Goal: Transaction & Acquisition: Purchase product/service

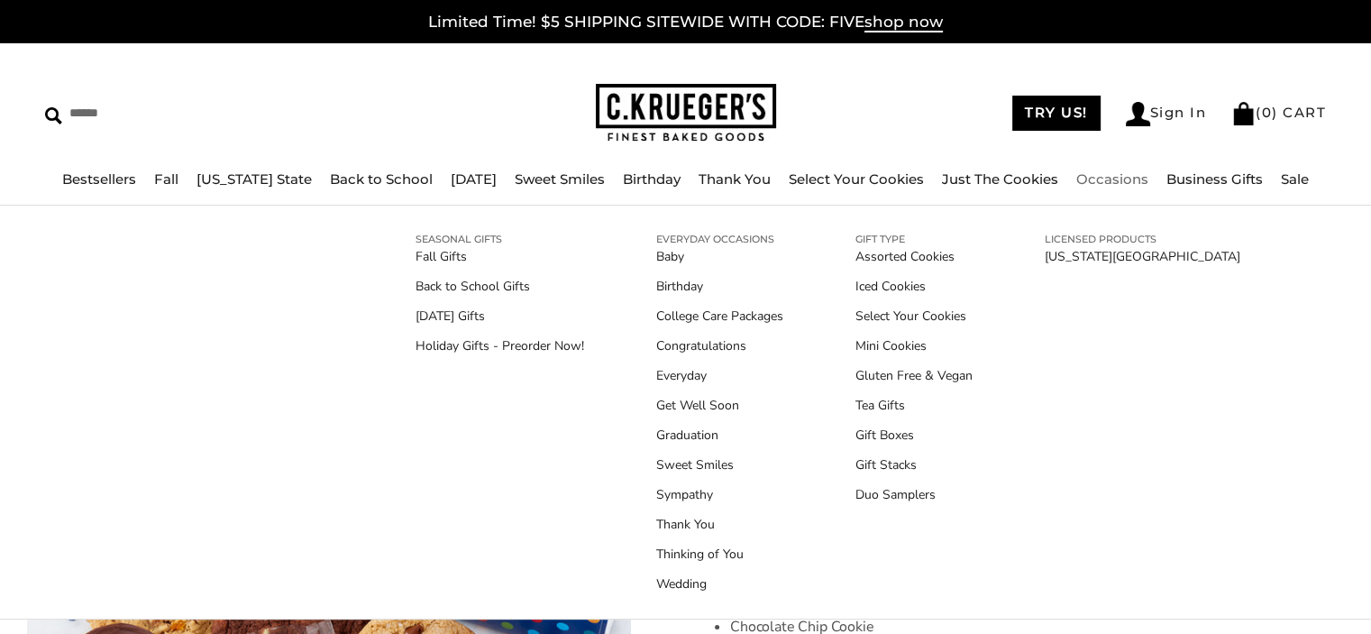
click at [1100, 177] on link "Occasions" at bounding box center [1112, 178] width 72 height 17
click at [471, 317] on link "[DATE] Gifts" at bounding box center [499, 315] width 169 height 19
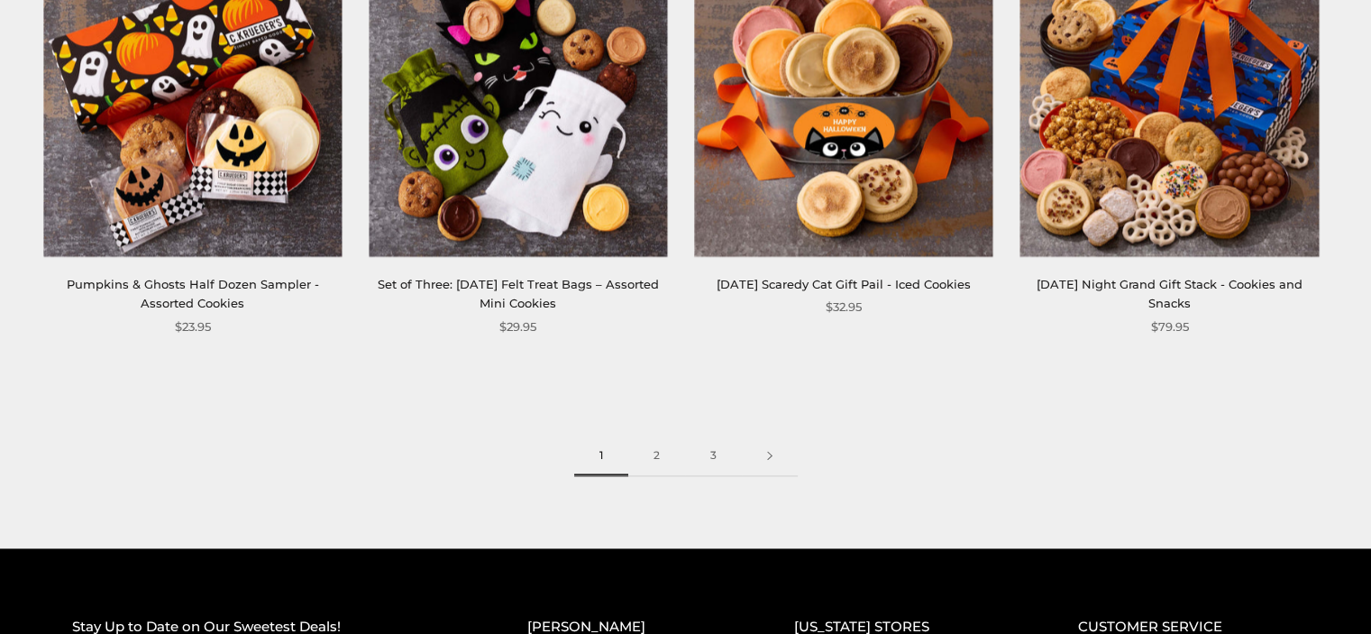
scroll to position [2536, 0]
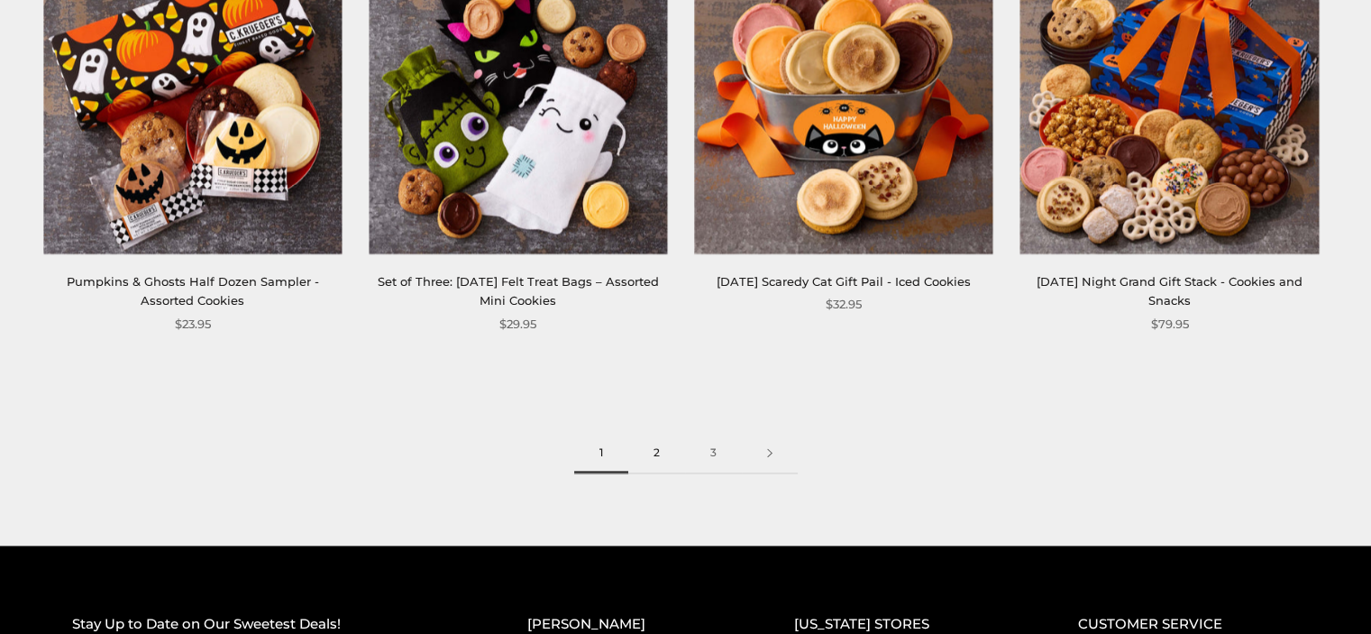
click at [661, 465] on link "2" at bounding box center [656, 453] width 57 height 41
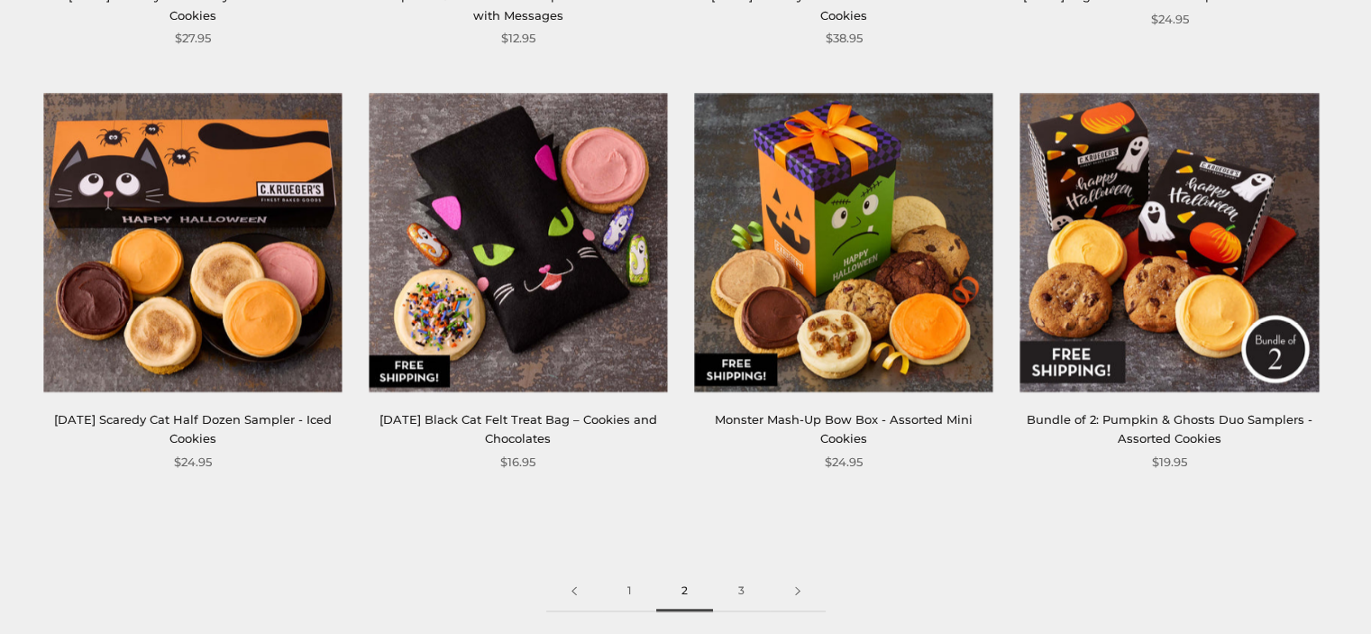
scroll to position [2404, 0]
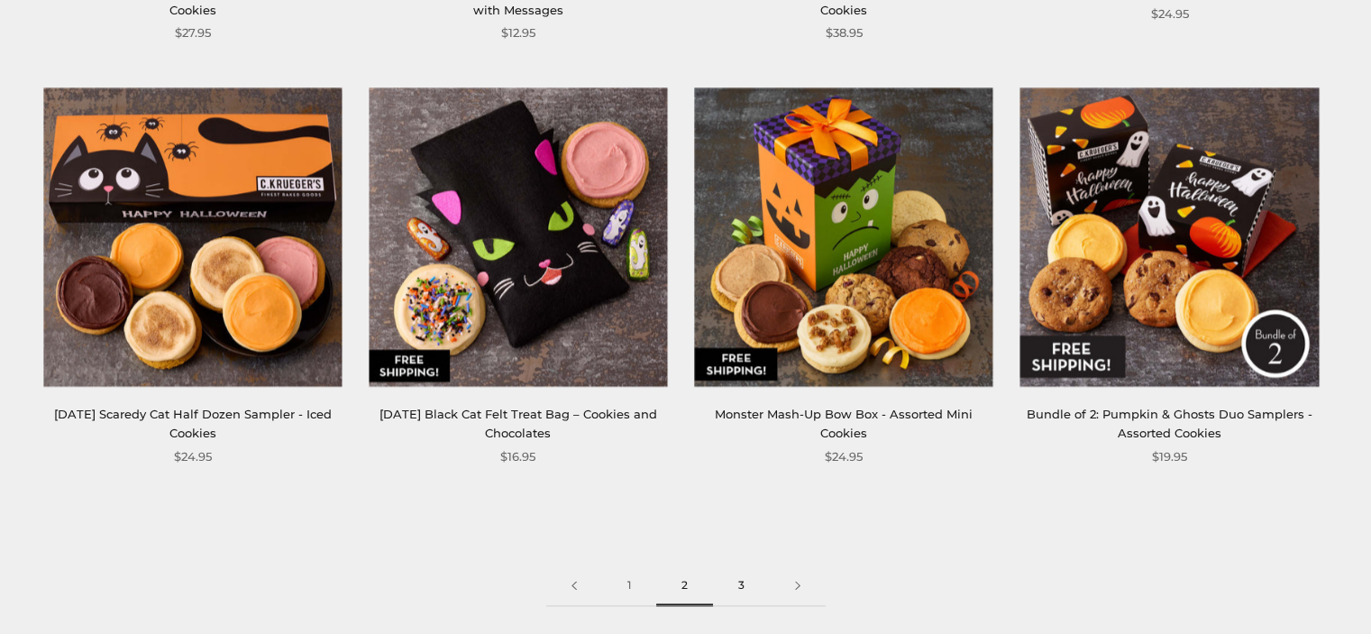
click at [757, 596] on link "3" at bounding box center [741, 585] width 57 height 41
